Goal: Transaction & Acquisition: Purchase product/service

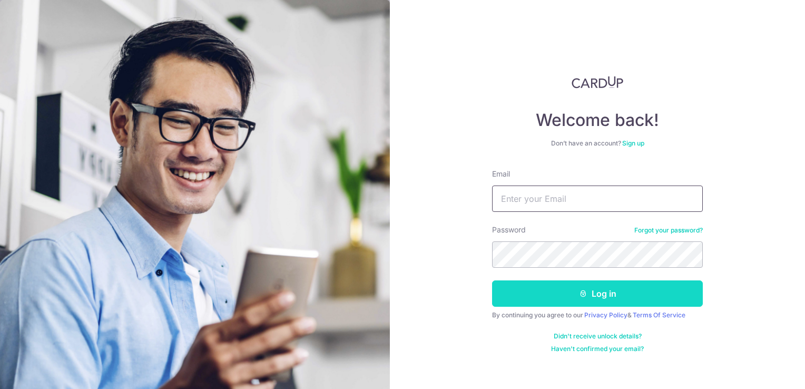
type input "[PERSON_NAME][EMAIL_ADDRESS][DOMAIN_NAME]"
click at [626, 296] on button "Log in" at bounding box center [597, 293] width 211 height 26
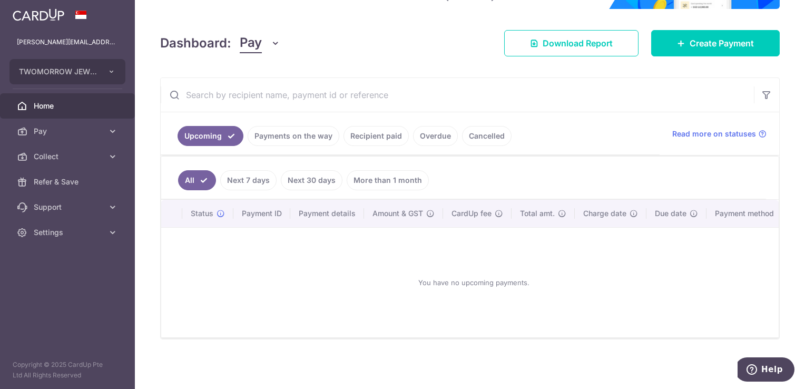
scroll to position [129, 0]
click at [297, 134] on link "Payments on the way" at bounding box center [294, 136] width 92 height 20
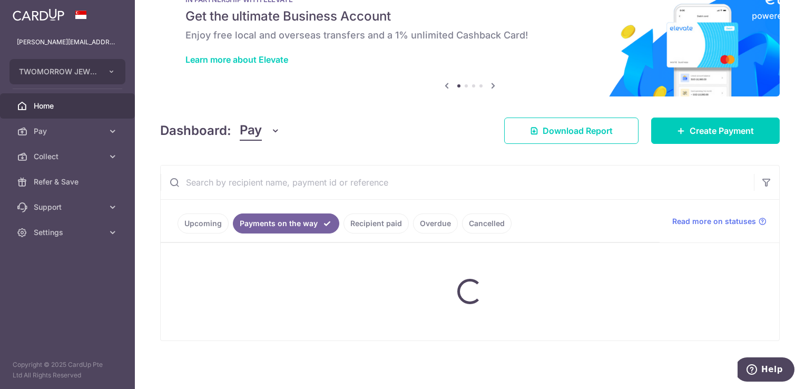
scroll to position [85, 0]
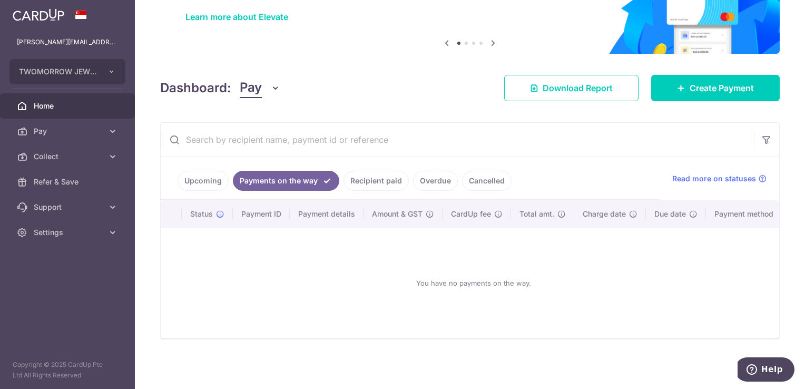
click at [365, 174] on link "Recipient paid" at bounding box center [376, 181] width 65 height 20
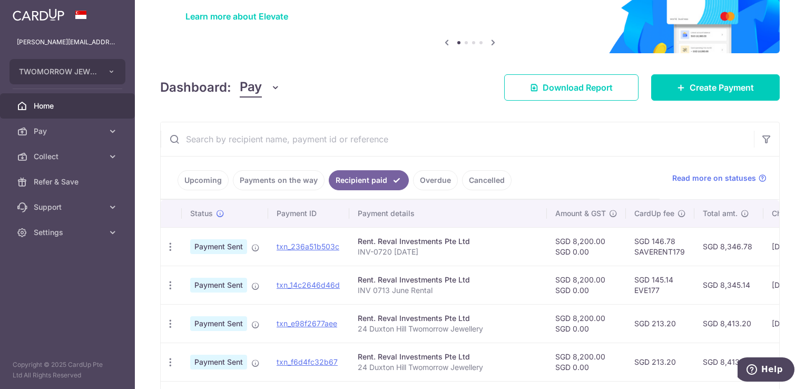
scroll to position [67, 0]
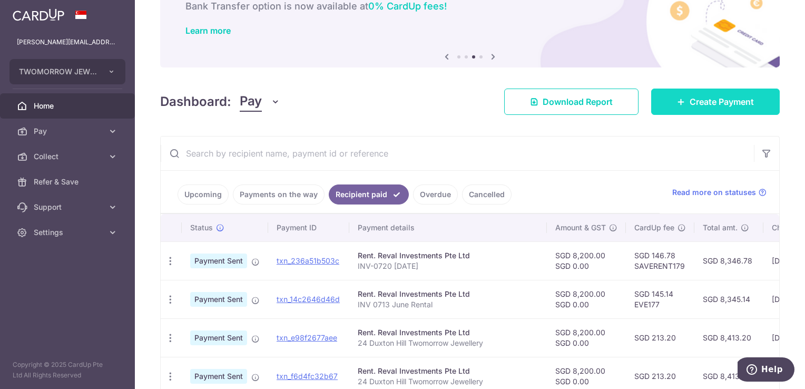
click at [698, 104] on span "Create Payment" at bounding box center [722, 101] width 64 height 13
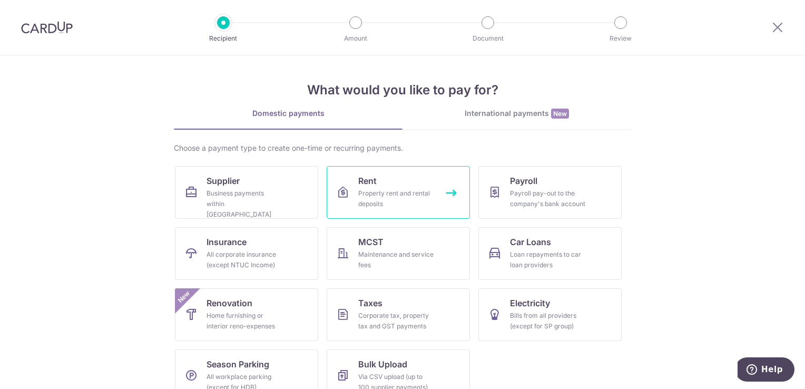
click at [385, 201] on div "Property rent and rental deposits" at bounding box center [396, 198] width 76 height 21
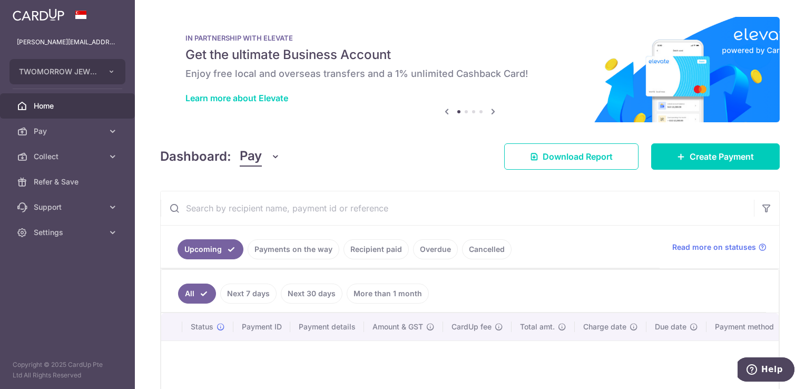
click at [371, 247] on link "Recipient paid" at bounding box center [376, 249] width 65 height 20
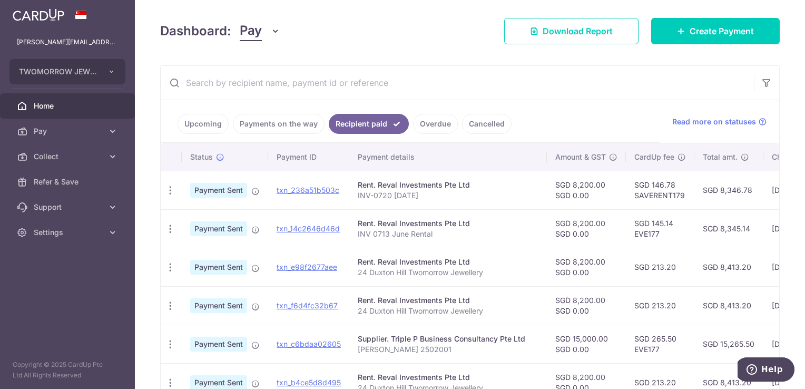
scroll to position [131, 0]
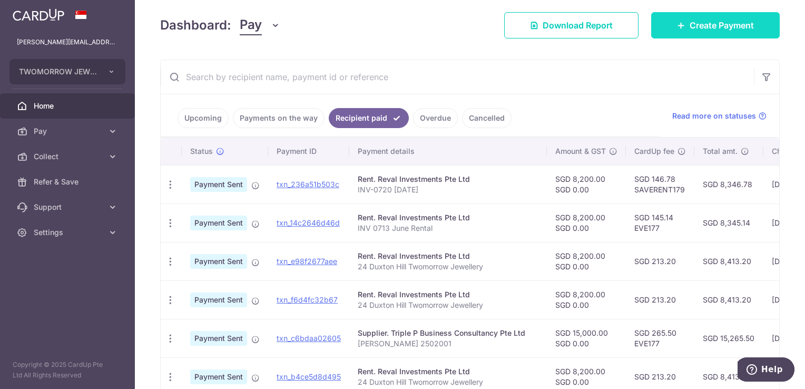
click at [717, 17] on link "Create Payment" at bounding box center [716, 25] width 129 height 26
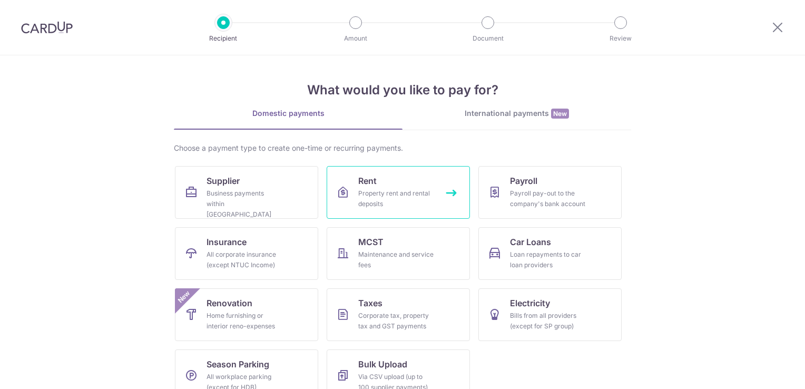
click at [397, 186] on link "Rent Property rent and rental deposits" at bounding box center [398, 192] width 143 height 53
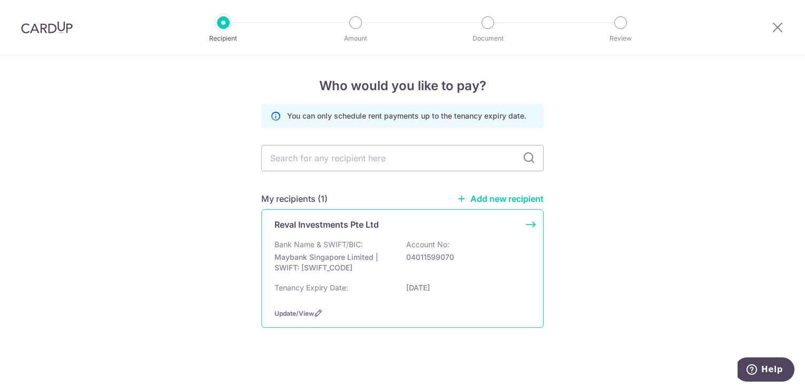
click at [393, 269] on div "Bank Name & SWIFT/BIC: Maybank Singapore Limited | SWIFT: [SWIFT_CODE] Account …" at bounding box center [403, 258] width 256 height 39
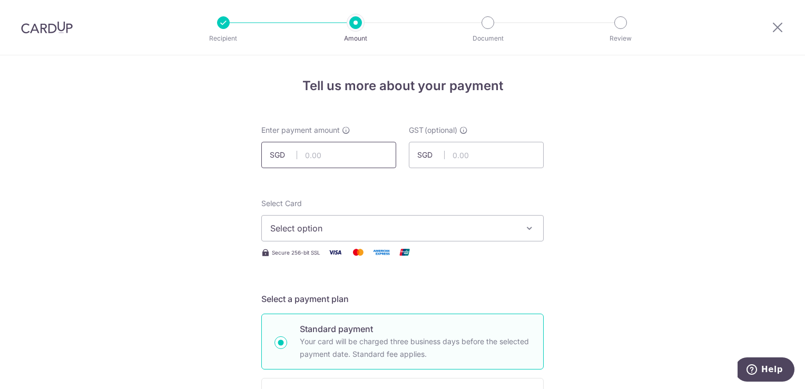
click at [337, 160] on input "text" at bounding box center [328, 155] width 135 height 26
type input "8,200.00"
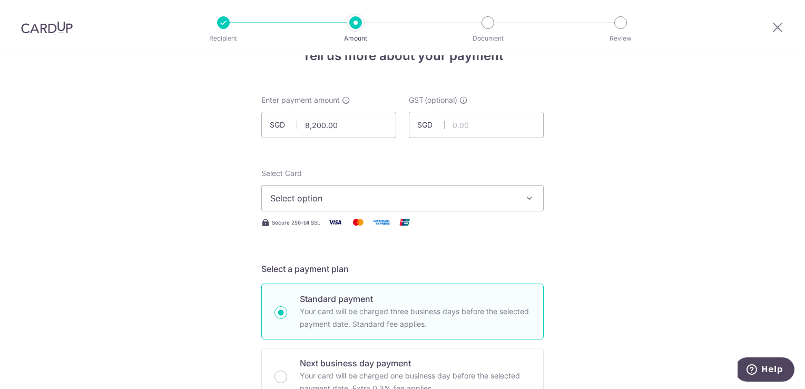
scroll to position [53, 0]
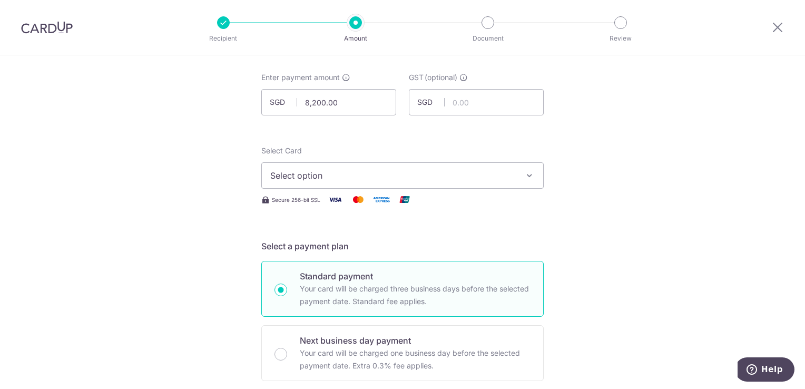
click at [490, 181] on span "Select option" at bounding box center [393, 175] width 246 height 13
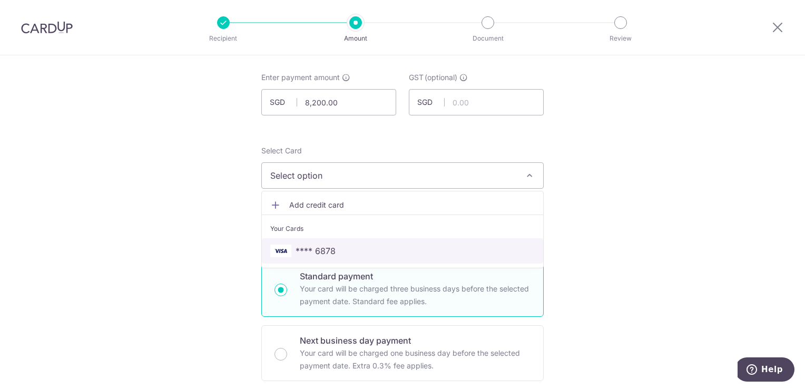
click at [463, 251] on span "**** 6878" at bounding box center [402, 251] width 265 height 13
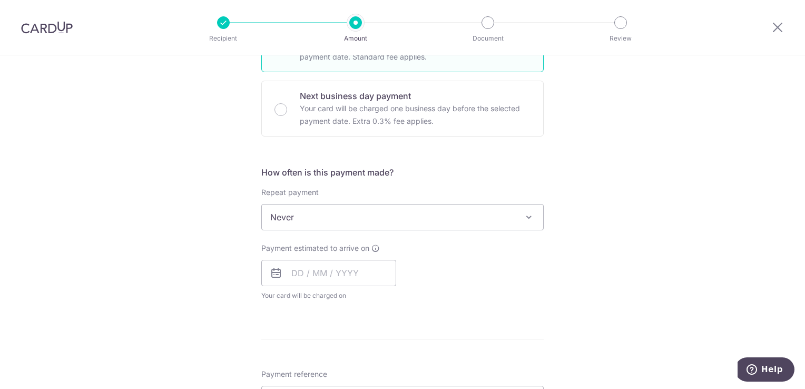
scroll to position [316, 0]
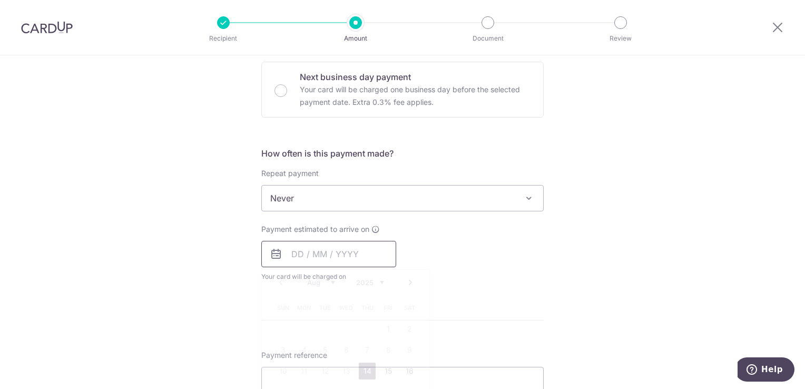
click at [358, 249] on input "text" at bounding box center [328, 254] width 135 height 26
click at [365, 366] on link "14" at bounding box center [367, 371] width 17 height 17
type input "14/08/2025"
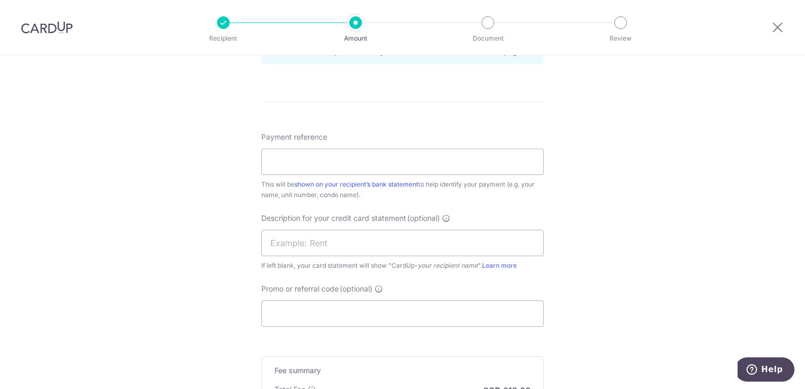
scroll to position [580, 0]
click at [407, 155] on input "Payment reference" at bounding box center [402, 160] width 283 height 26
paste input "INV-0733"
type input "INV-0733 Aug 2025"
click at [601, 216] on div "Tell us more about your payment Enter payment amount SGD 8,200.00 8200.00 GST (…" at bounding box center [402, 9] width 805 height 1067
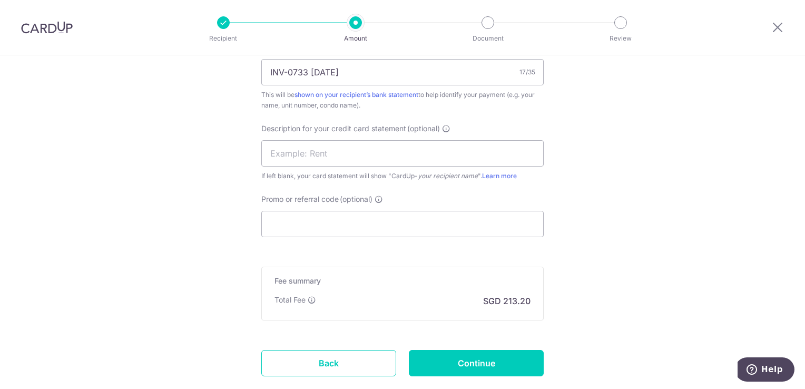
scroll to position [685, 0]
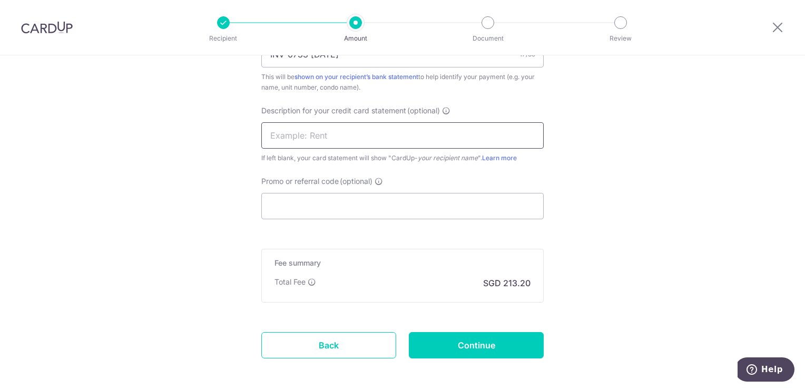
click at [363, 135] on input "text" at bounding box center [402, 135] width 283 height 26
type input "A"
type input "Rental Aug 2025"
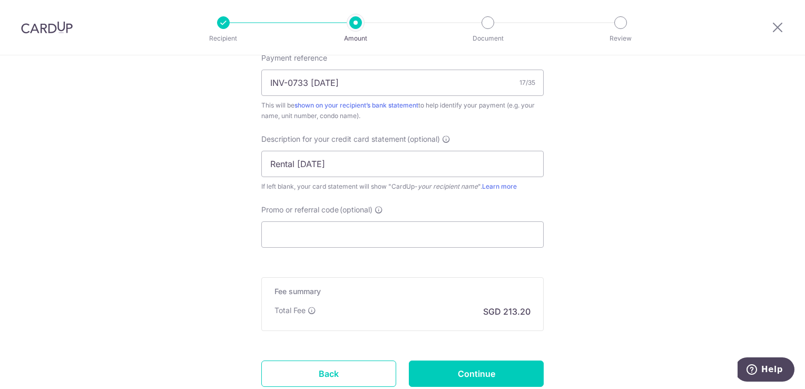
scroll to position [633, 0]
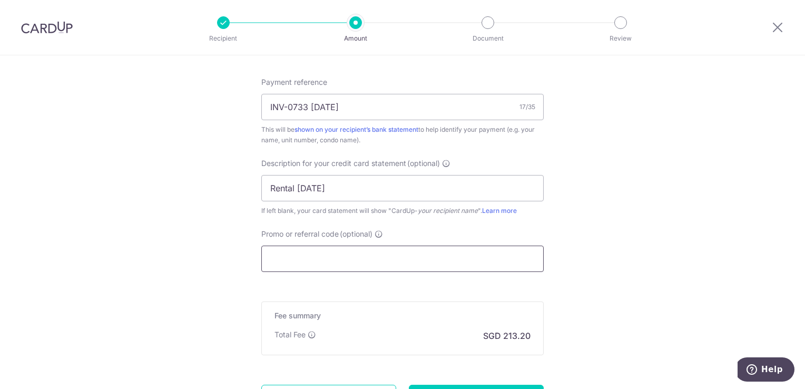
click at [436, 260] on input "Promo or referral code (optional)" at bounding box center [402, 259] width 283 height 26
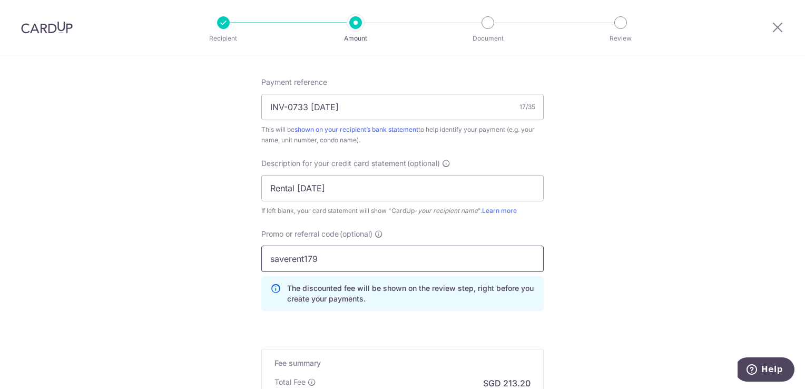
type input "saverent179"
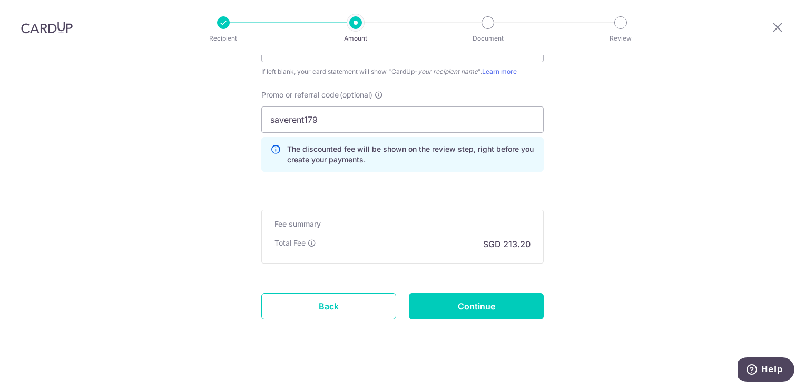
scroll to position [779, 0]
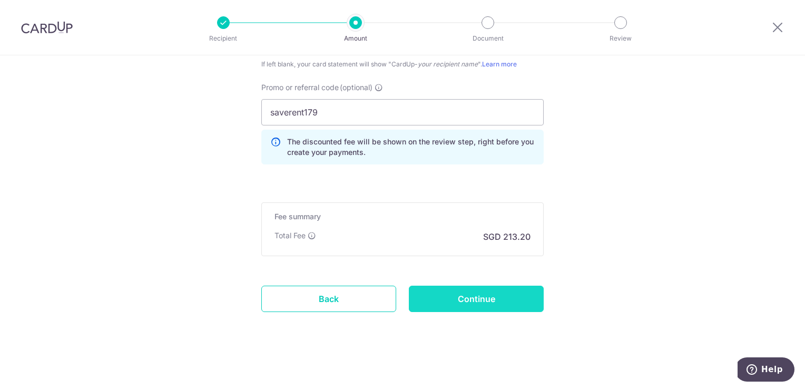
click at [519, 300] on input "Continue" at bounding box center [476, 299] width 135 height 26
type input "Create Schedule"
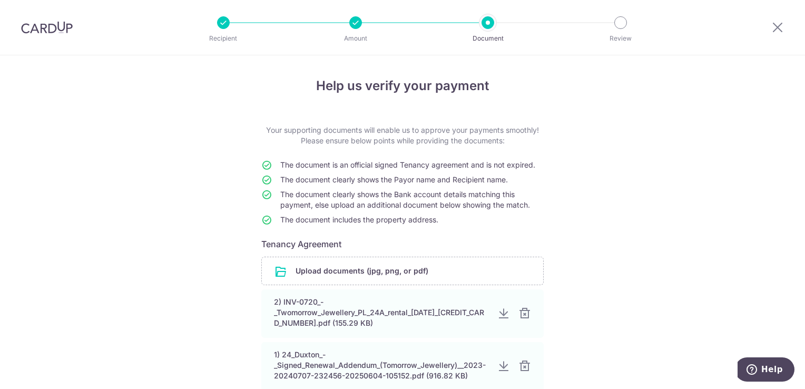
scroll to position [53, 0]
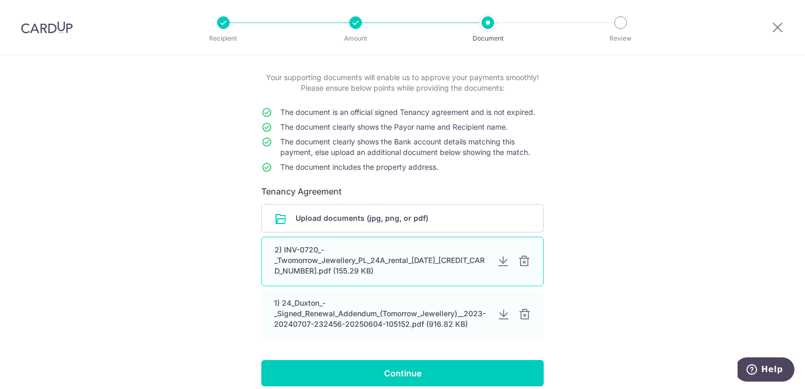
click at [521, 260] on div at bounding box center [524, 261] width 13 height 13
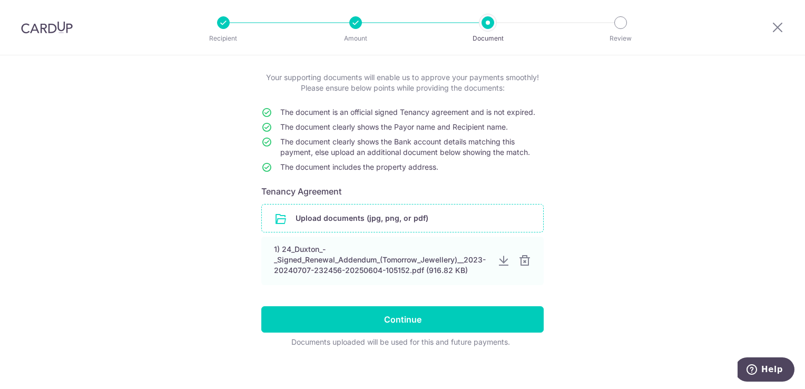
click at [373, 215] on input "file" at bounding box center [402, 218] width 281 height 27
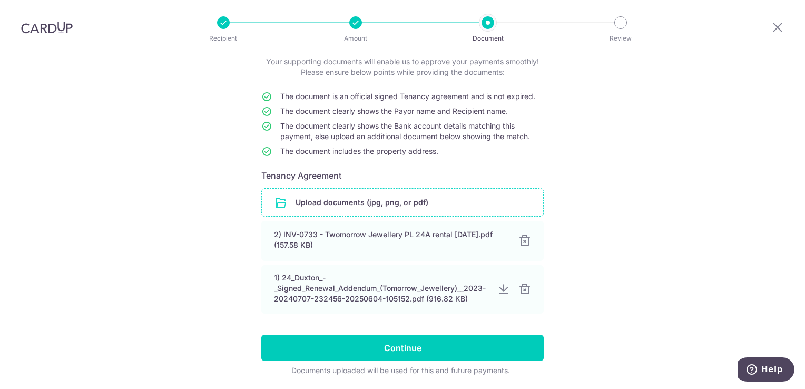
scroll to position [104, 0]
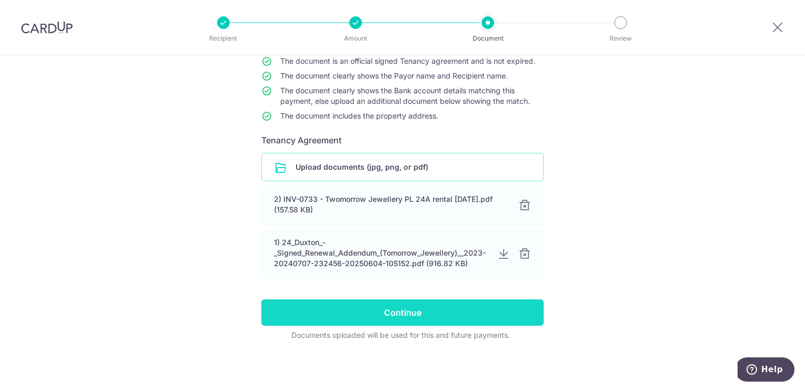
click at [472, 321] on input "Continue" at bounding box center [402, 312] width 283 height 26
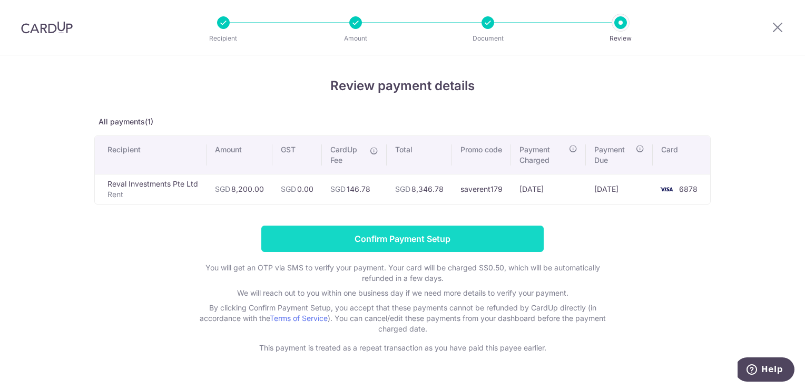
click at [447, 247] on input "Confirm Payment Setup" at bounding box center [402, 239] width 283 height 26
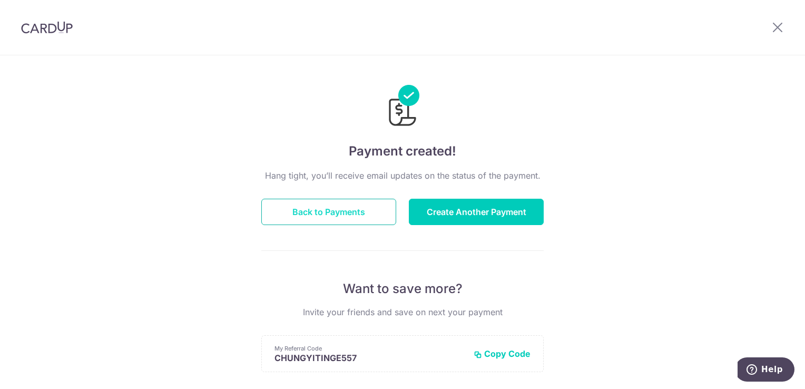
click at [364, 207] on button "Back to Payments" at bounding box center [328, 212] width 135 height 26
